Goal: Use online tool/utility: Use online tool/utility

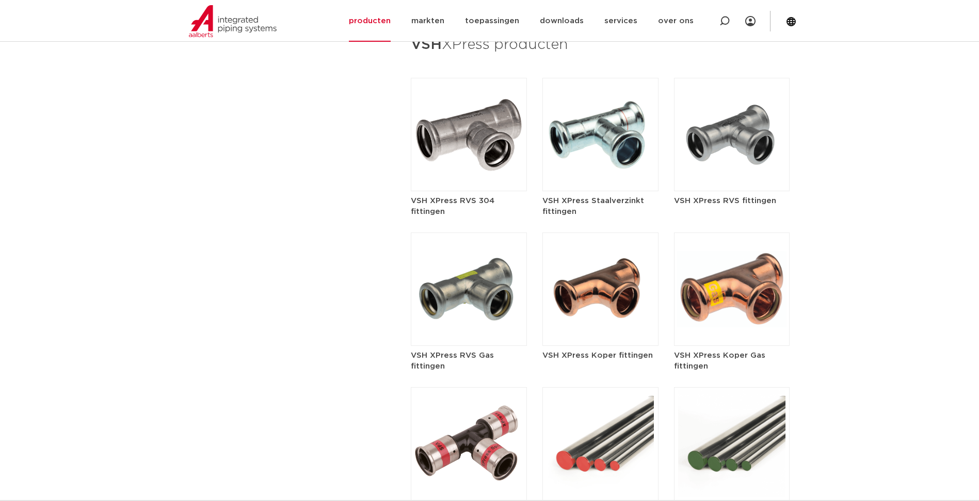
scroll to position [1135, 0]
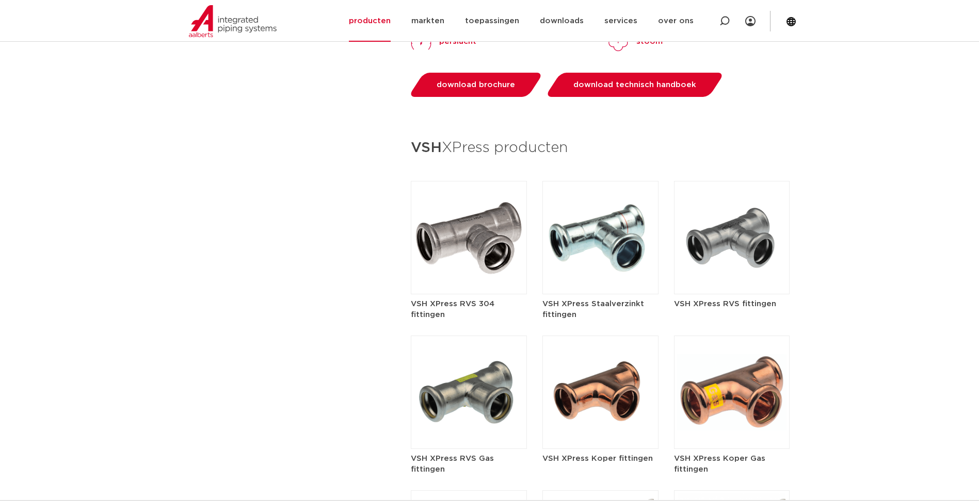
click at [577, 217] on img at bounding box center [600, 237] width 116 height 113
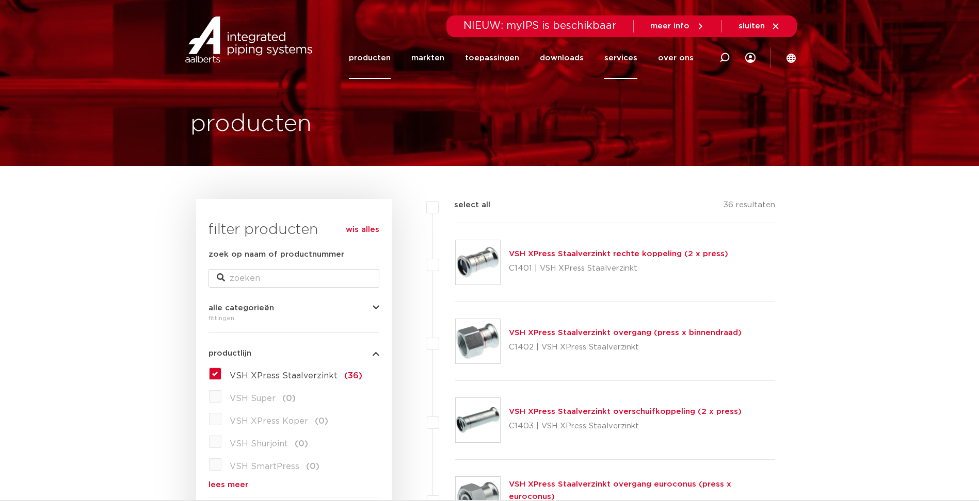
click at [627, 61] on link "services" at bounding box center [620, 58] width 33 height 42
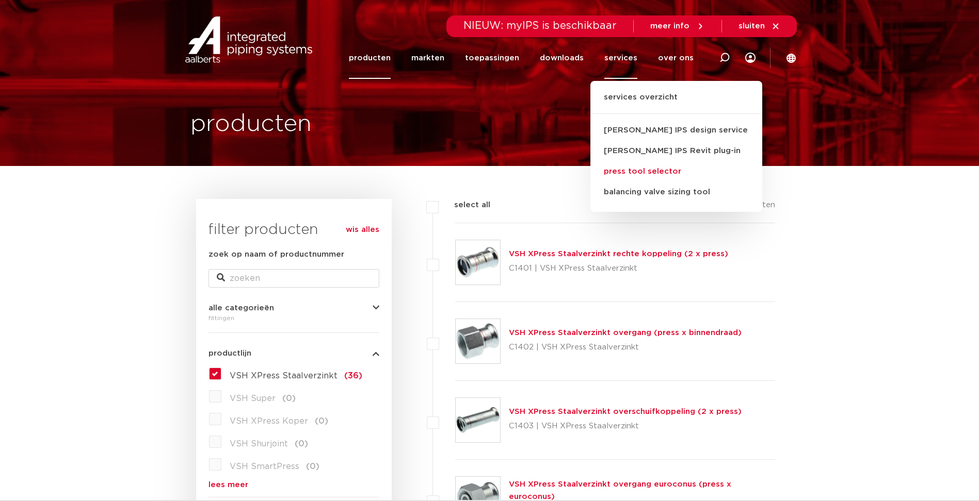
click at [646, 171] on link "press tool selector" at bounding box center [676, 171] width 172 height 21
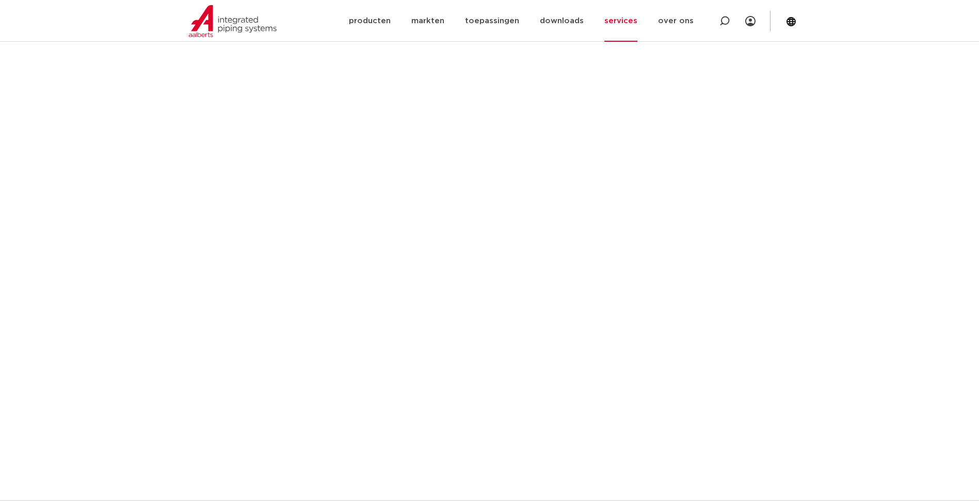
scroll to position [361, 0]
click at [822, 266] on section "Voor de verschillende verbindingstechnieken die Aalberts integrated piping syst…" at bounding box center [489, 483] width 979 height 1315
